Goal: Check status: Check status

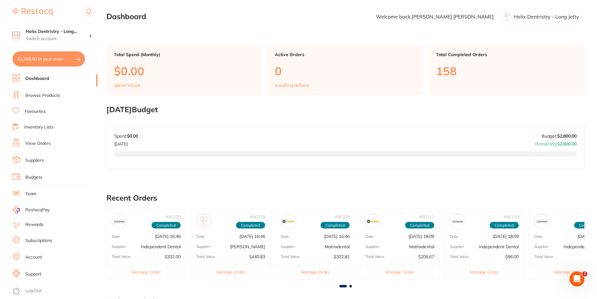
click at [35, 99] on li "Browse Products" at bounding box center [55, 95] width 85 height 9
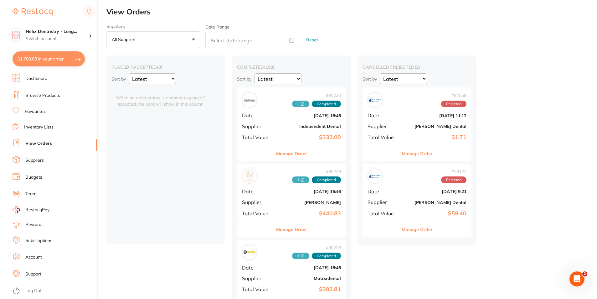
click at [272, 121] on div "# 90230 2 Completed Date [DATE] 16:46 Supplier Independent Dental Total Value $…" at bounding box center [291, 116] width 109 height 58
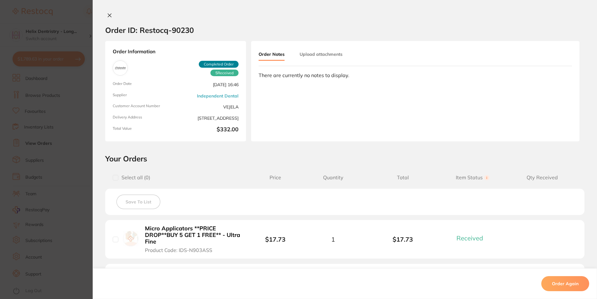
click at [321, 57] on button "Upload attachments" at bounding box center [321, 54] width 43 height 11
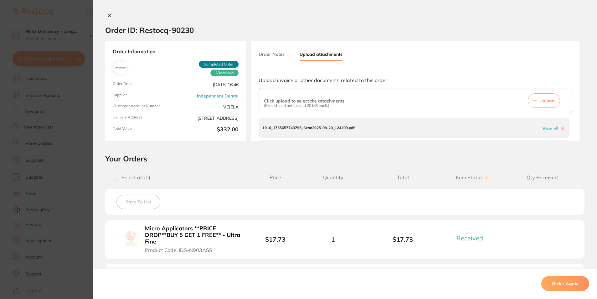
click at [273, 54] on button "Order Notes" at bounding box center [272, 54] width 26 height 11
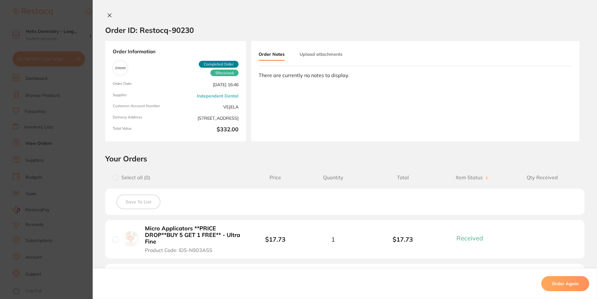
click at [322, 55] on button "Upload attachments" at bounding box center [321, 54] width 43 height 11
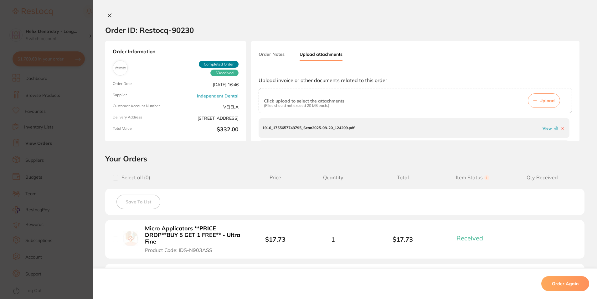
drag, startPoint x: 289, startPoint y: 127, endPoint x: 524, endPoint y: 131, distance: 234.9
click at [289, 127] on p "1916_1755657743795_Scan2025-08-20_124209.pdf" at bounding box center [308, 128] width 92 height 4
click at [546, 127] on link "View" at bounding box center [547, 128] width 9 height 5
click at [108, 14] on icon at bounding box center [109, 15] width 5 height 5
